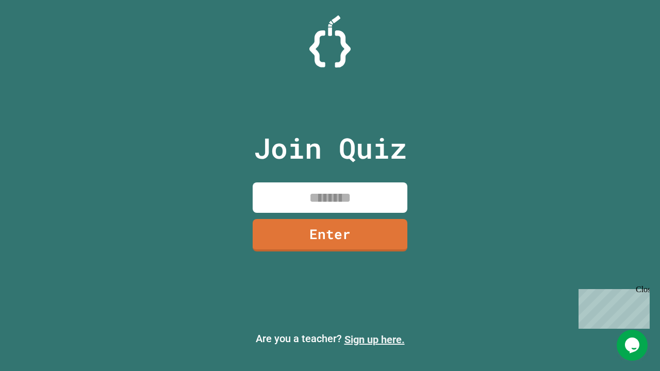
click at [375, 340] on link "Sign up here." at bounding box center [375, 340] width 60 height 12
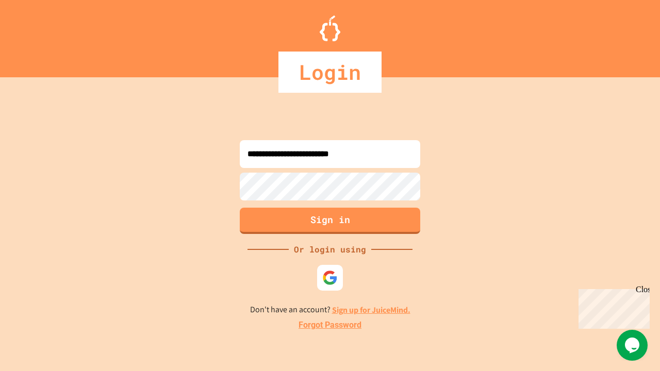
type input "**********"
